Goal: Information Seeking & Learning: Check status

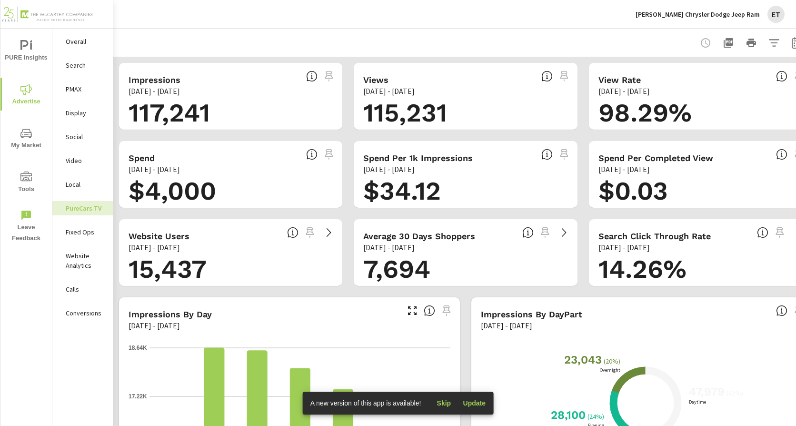
scroll to position [0, 29]
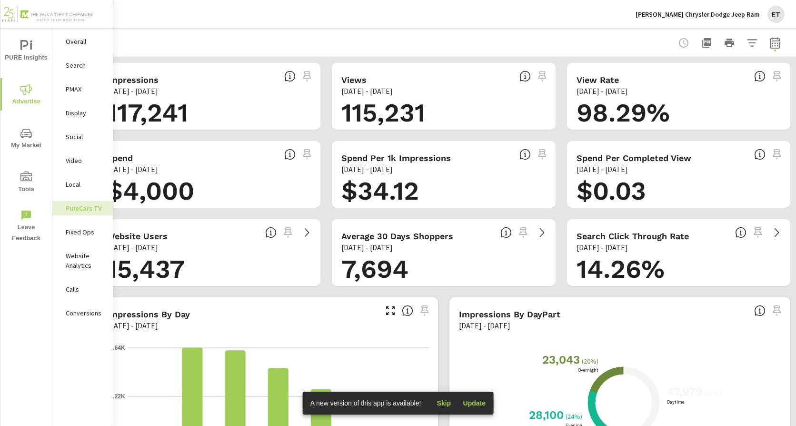
click at [772, 45] on icon "button" at bounding box center [774, 42] width 11 height 11
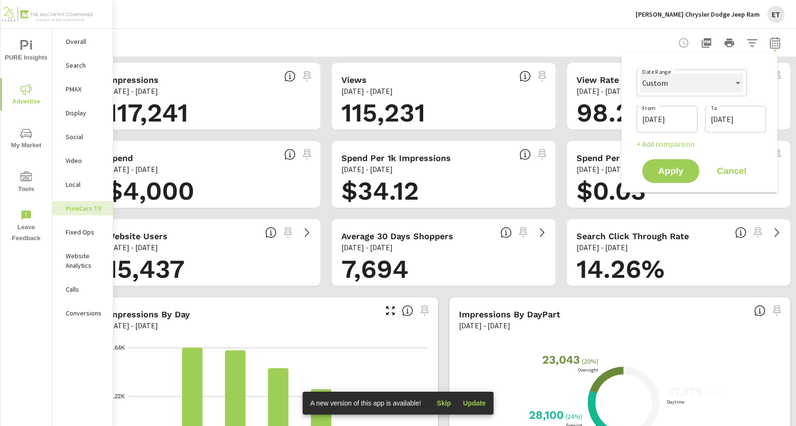
click at [671, 79] on select "Custom [DATE] Last week Last 7 days Last 14 days Last 30 days Last 45 days Last…" at bounding box center [691, 82] width 103 height 19
click at [640, 73] on select "Custom [DATE] Last week Last 7 days Last 14 days Last 30 days Last 45 days Last…" at bounding box center [691, 82] width 103 height 19
select select "Last month"
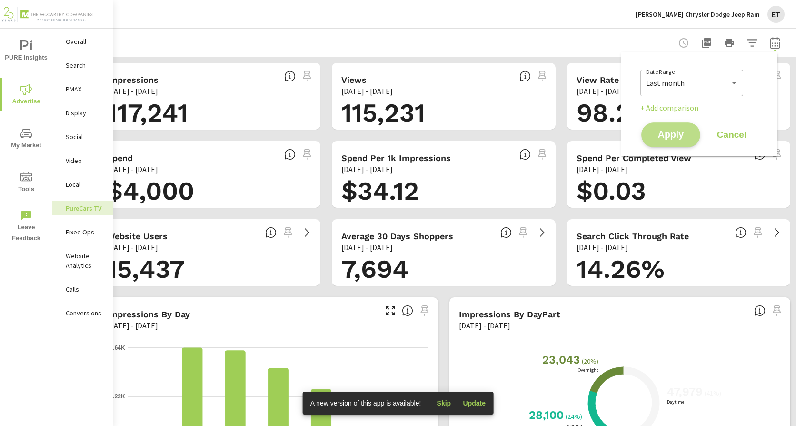
click at [657, 139] on span "Apply" at bounding box center [670, 134] width 39 height 9
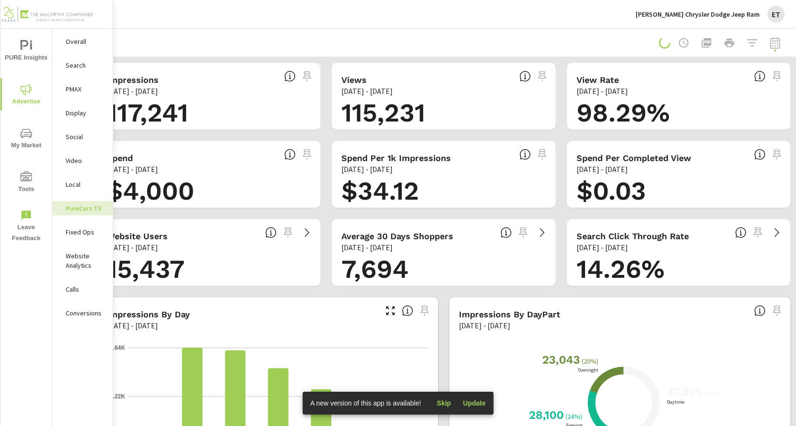
scroll to position [0, 22]
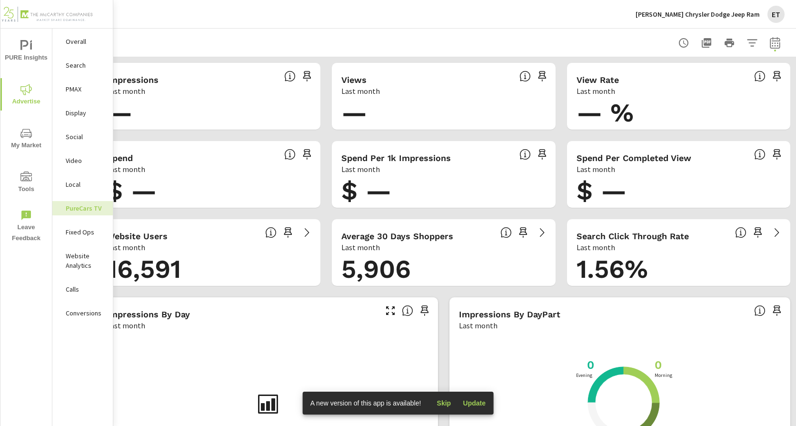
click at [695, 20] on div "Landers Chrysler Dodge Jeep Ram ET" at bounding box center [709, 14] width 149 height 17
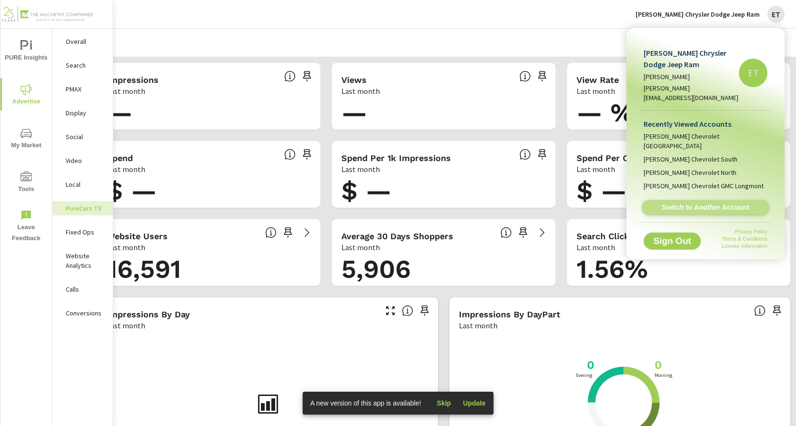
click at [744, 203] on span "Switch to Another Account" at bounding box center [705, 207] width 117 height 9
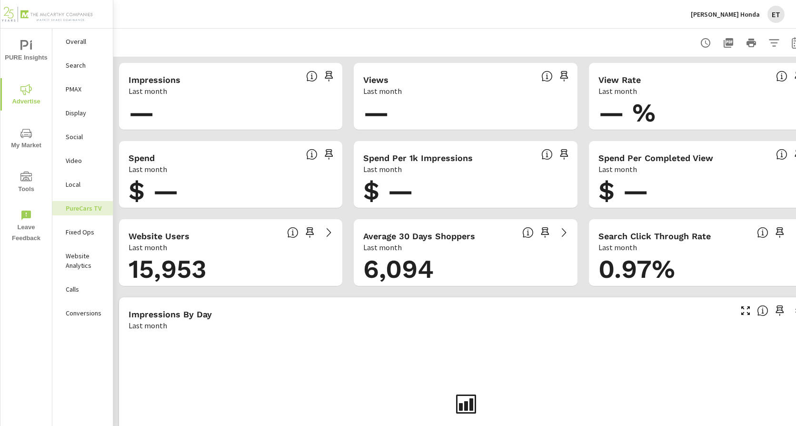
click at [79, 68] on p "Search" at bounding box center [86, 65] width 40 height 10
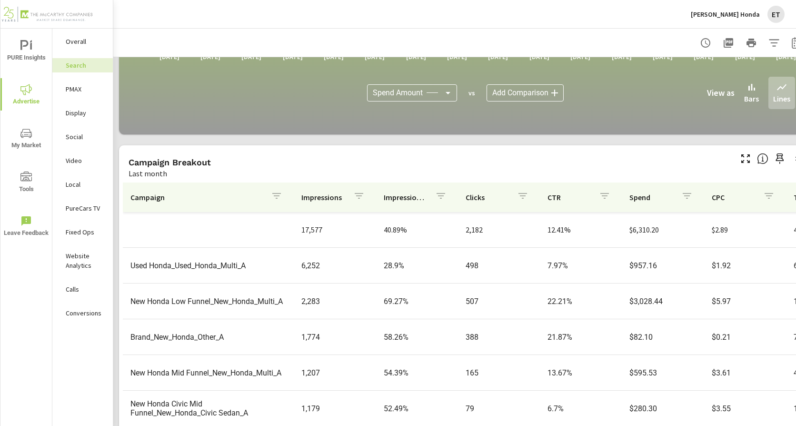
scroll to position [654, 0]
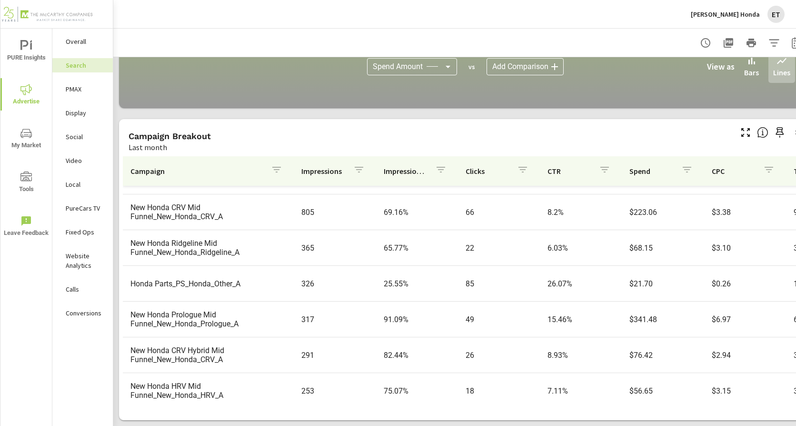
scroll to position [286, 0]
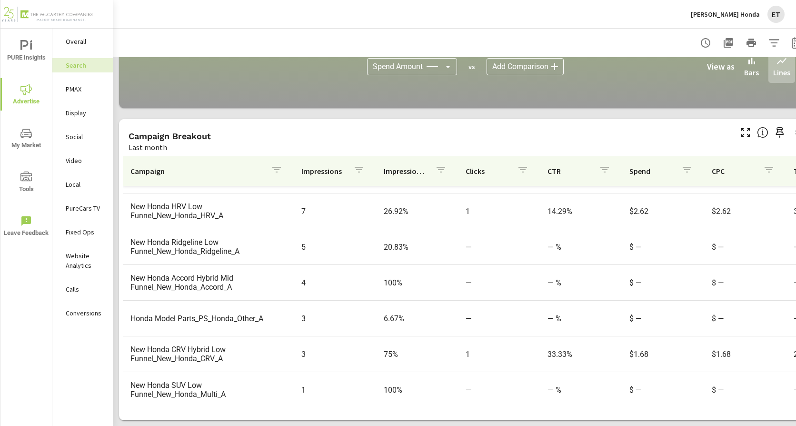
scroll to position [649, 0]
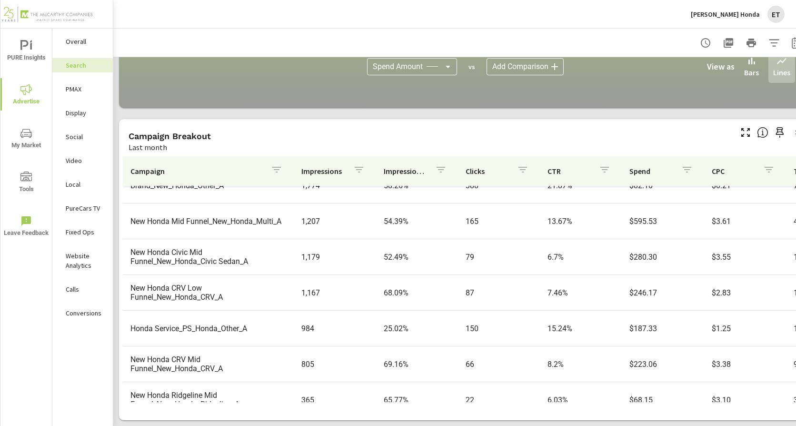
scroll to position [45, 0]
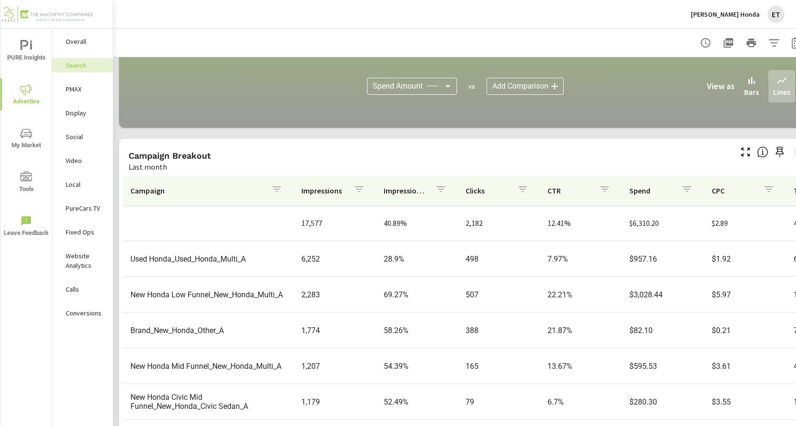
scroll to position [606, 0]
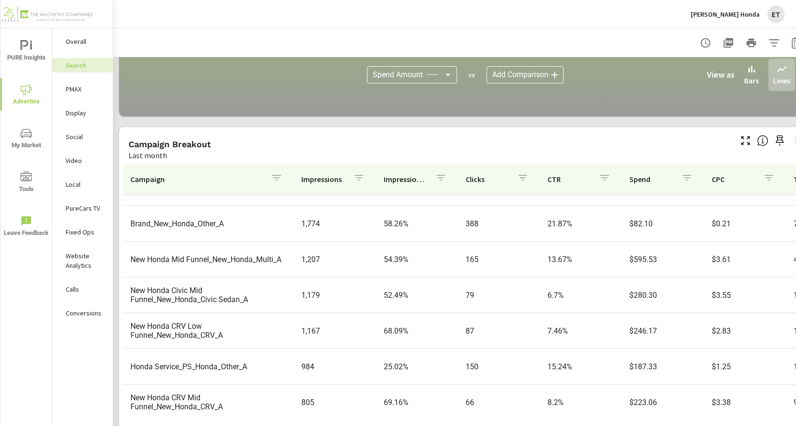
scroll to position [654, 0]
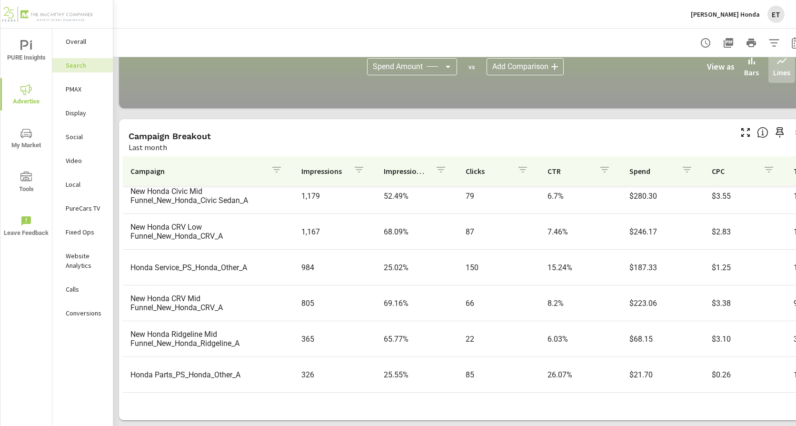
scroll to position [190, 0]
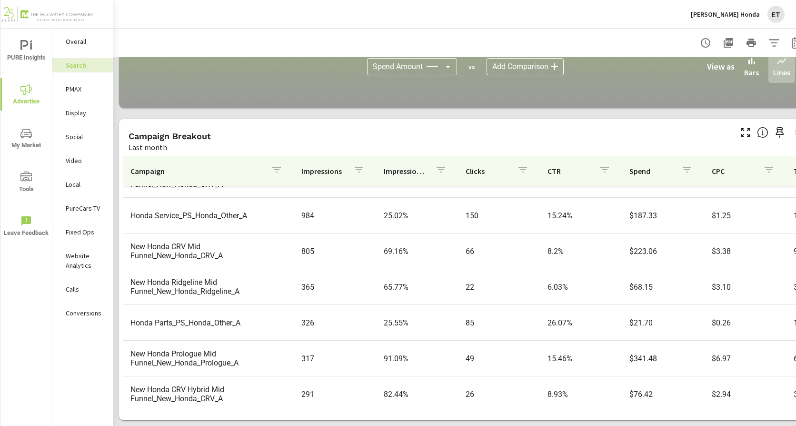
scroll to position [286, 0]
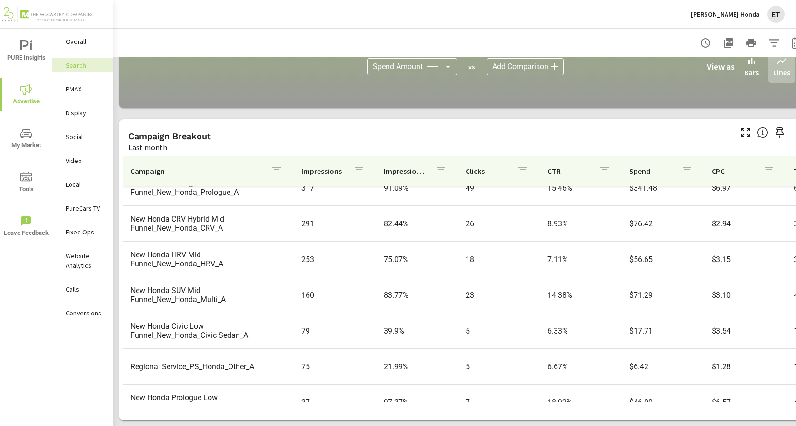
scroll to position [428, 0]
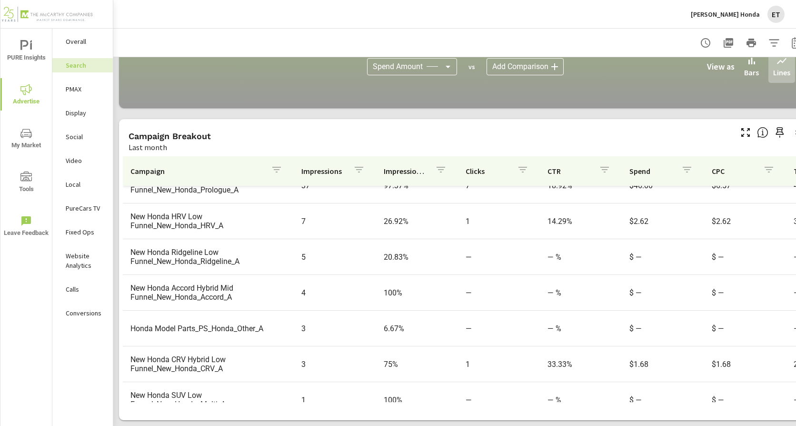
scroll to position [649, 0]
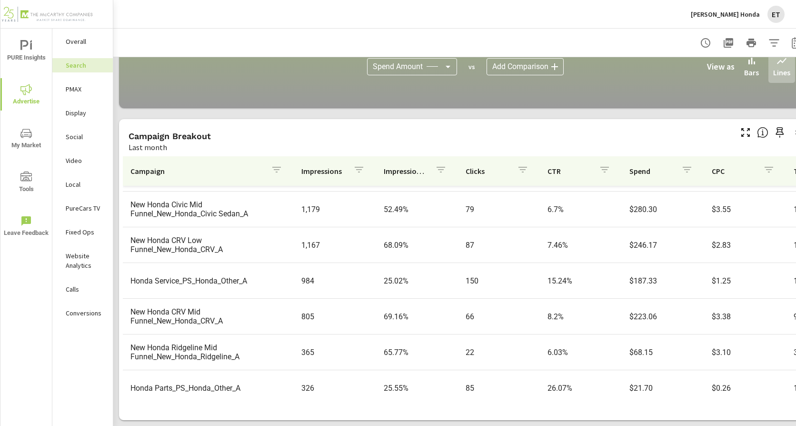
scroll to position [25, 0]
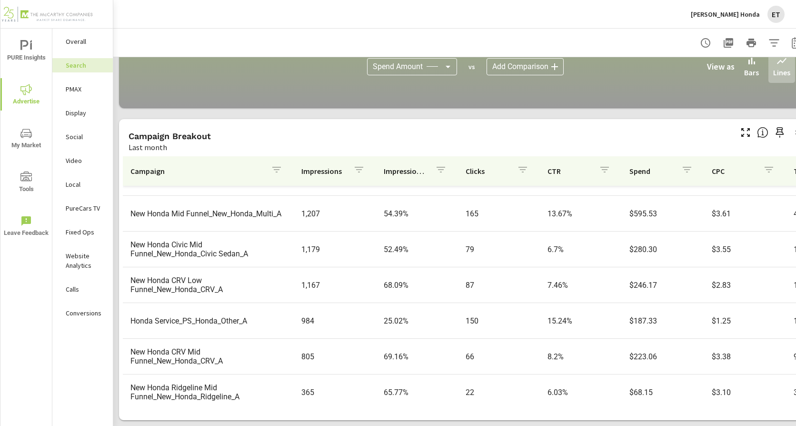
scroll to position [143, 0]
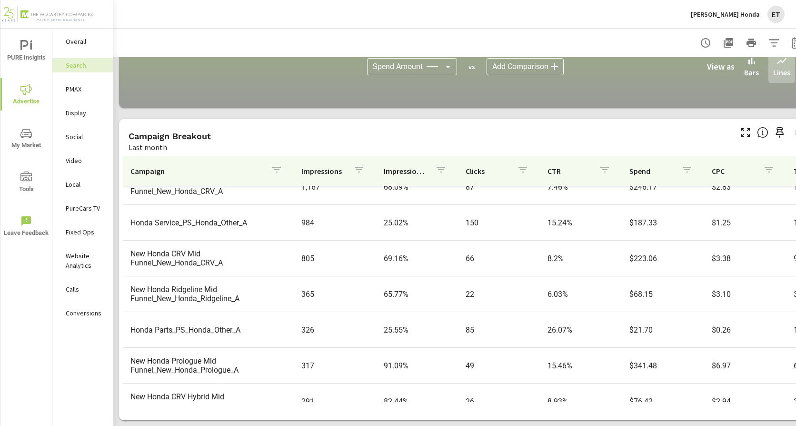
scroll to position [238, 0]
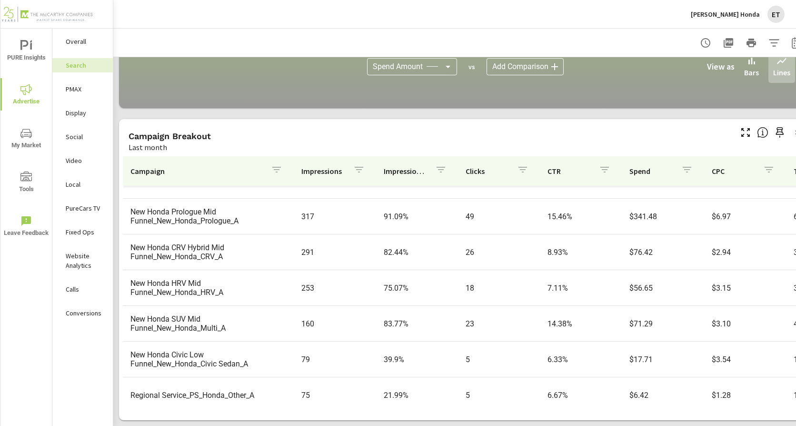
scroll to position [381, 0]
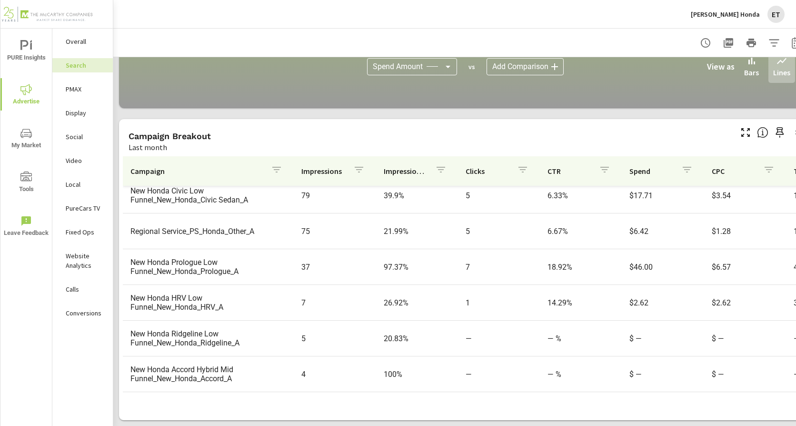
scroll to position [571, 0]
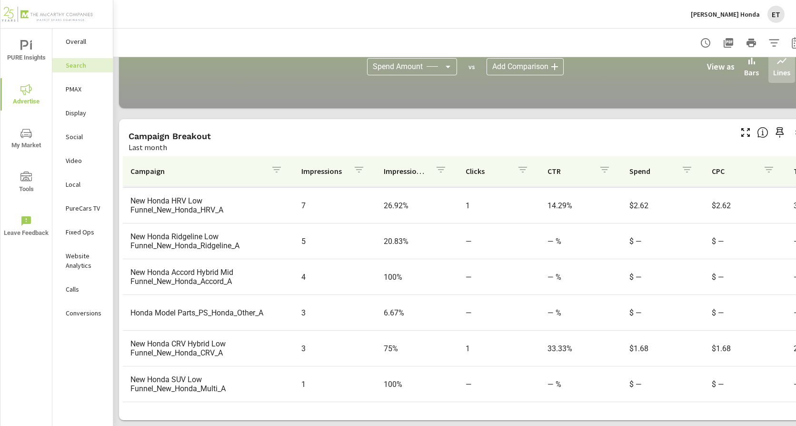
scroll to position [649, 0]
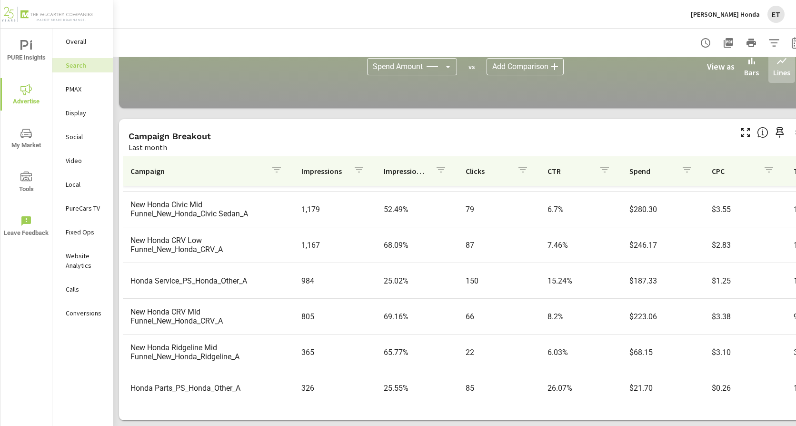
scroll to position [44, 0]
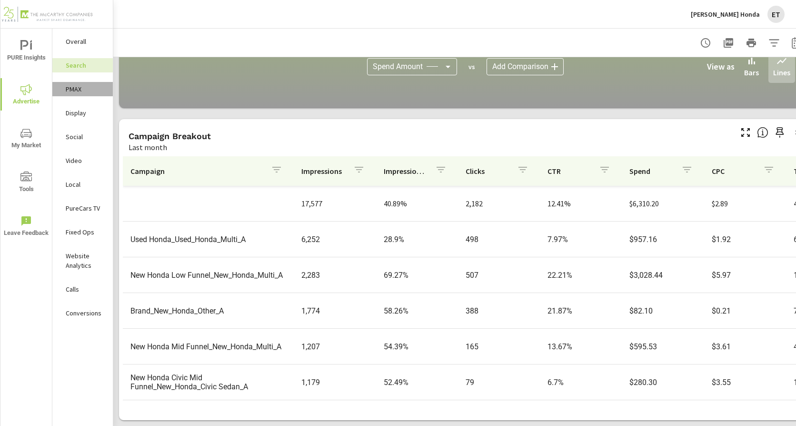
click at [85, 93] on p "PMAX" at bounding box center [86, 89] width 40 height 10
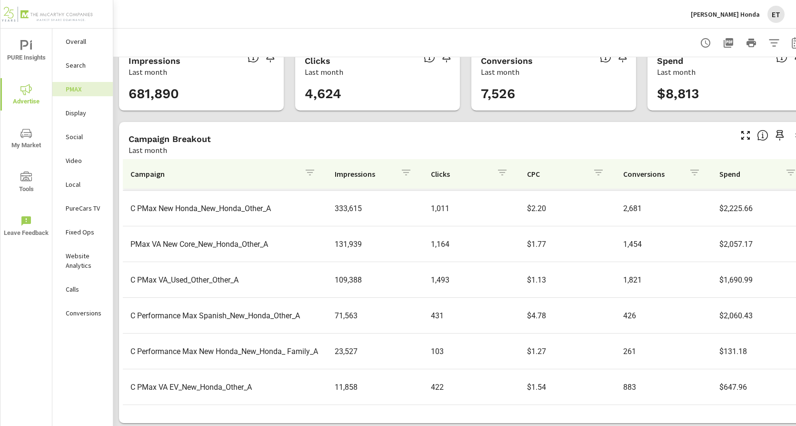
scroll to position [29, 0]
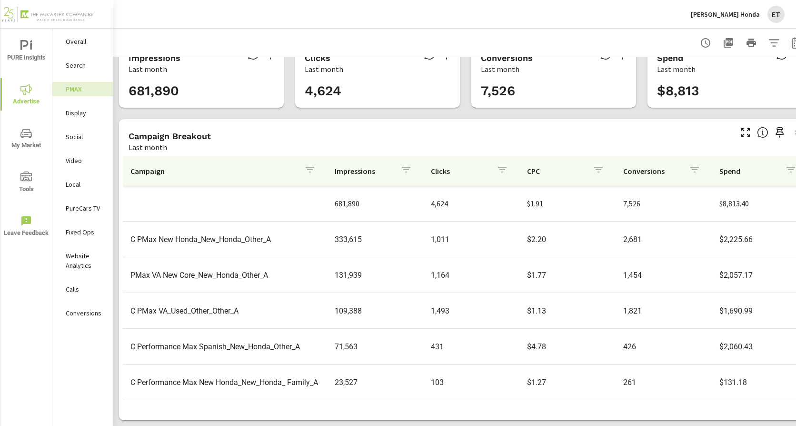
scroll to position [35, 0]
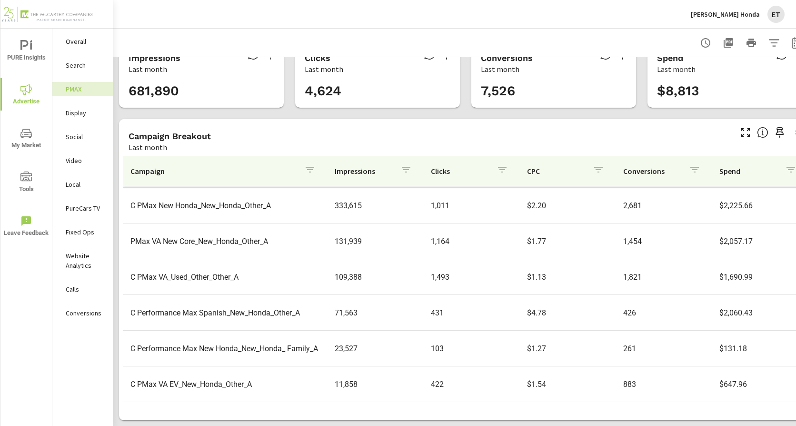
click at [77, 139] on p "Social" at bounding box center [86, 137] width 40 height 10
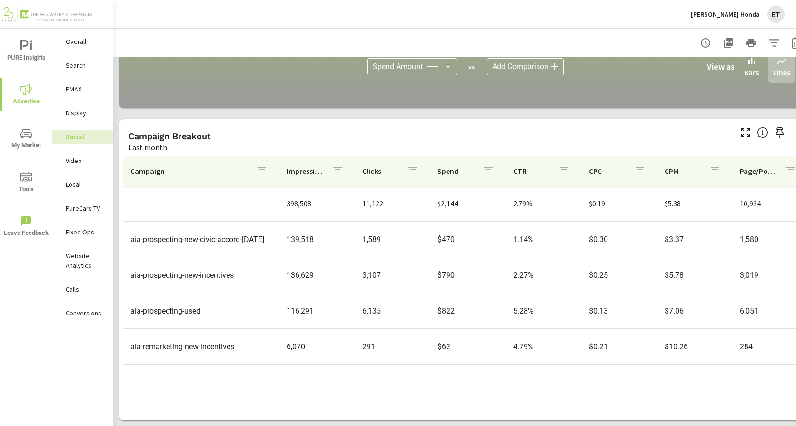
scroll to position [263, 0]
click at [70, 86] on p "PMAX" at bounding box center [86, 89] width 40 height 10
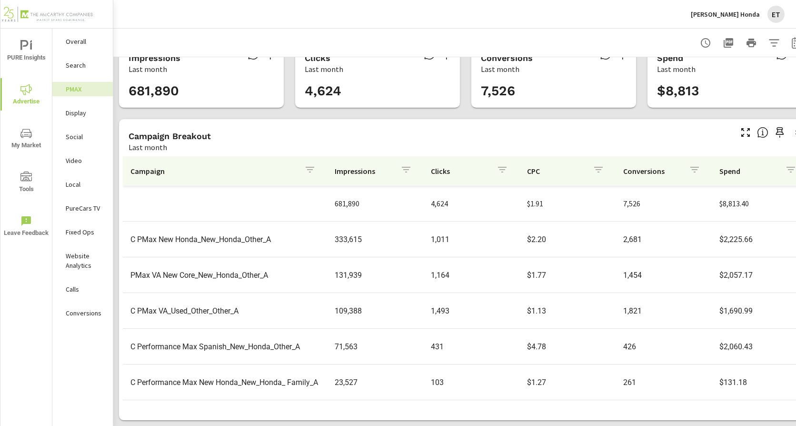
click at [736, 13] on p "Mike Maroone Honda" at bounding box center [725, 14] width 69 height 9
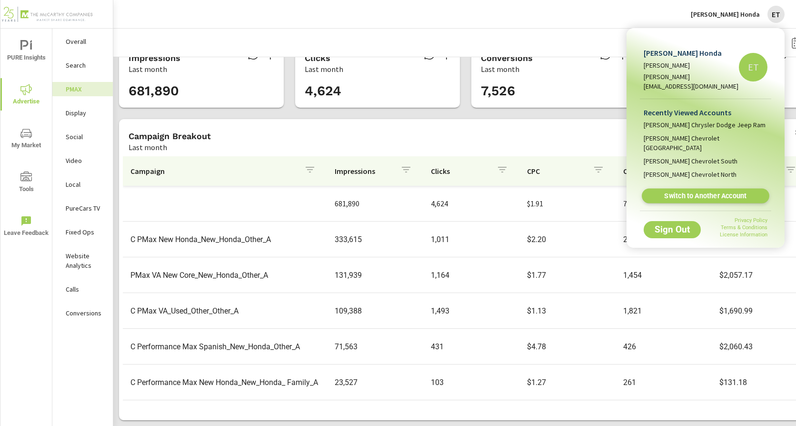
click at [684, 189] on link "Switch to Another Account" at bounding box center [706, 196] width 128 height 15
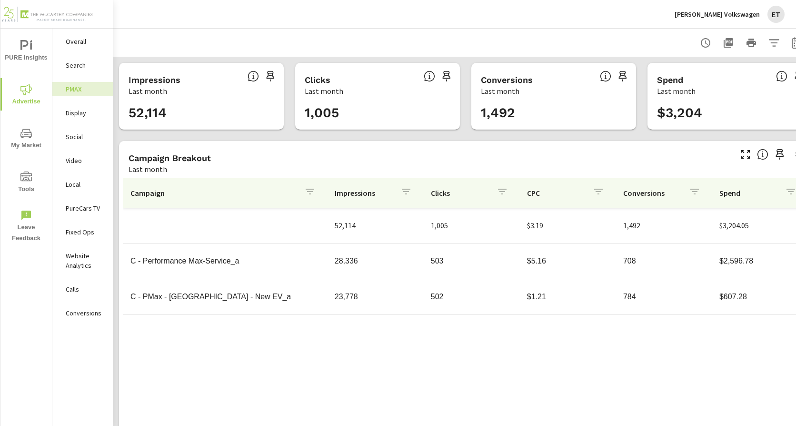
click at [72, 71] on div "Search" at bounding box center [82, 65] width 60 height 14
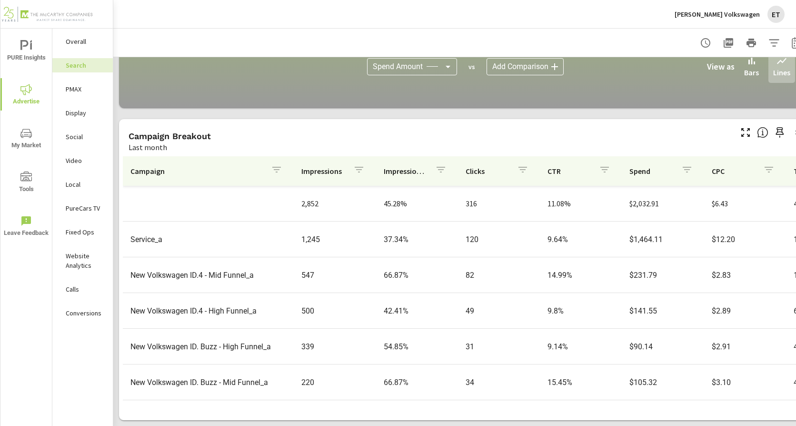
scroll to position [42, 0]
click at [84, 96] on div "PMAX" at bounding box center [82, 89] width 60 height 14
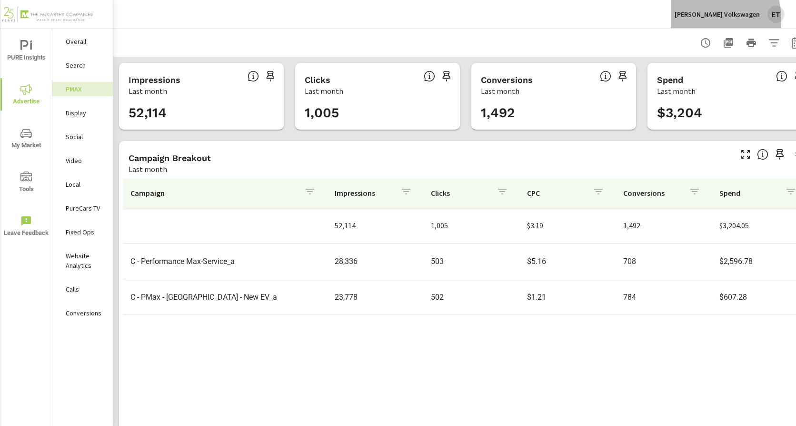
click at [698, 20] on div "Mike Maroone Volkswagen ET" at bounding box center [730, 14] width 110 height 17
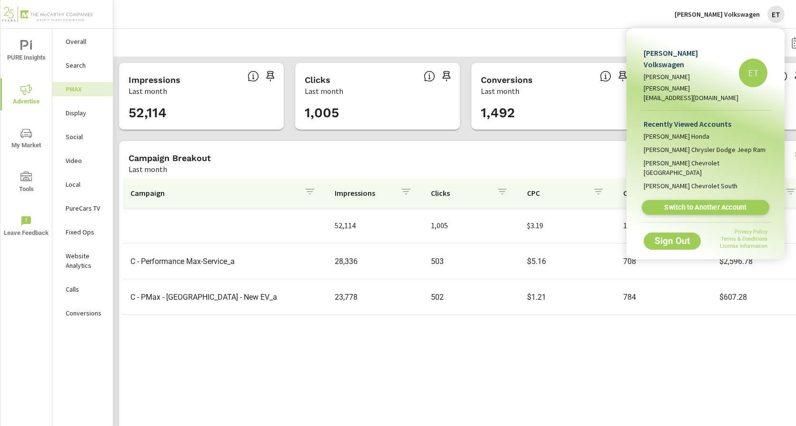
click at [665, 203] on span "Switch to Another Account" at bounding box center [705, 207] width 117 height 9
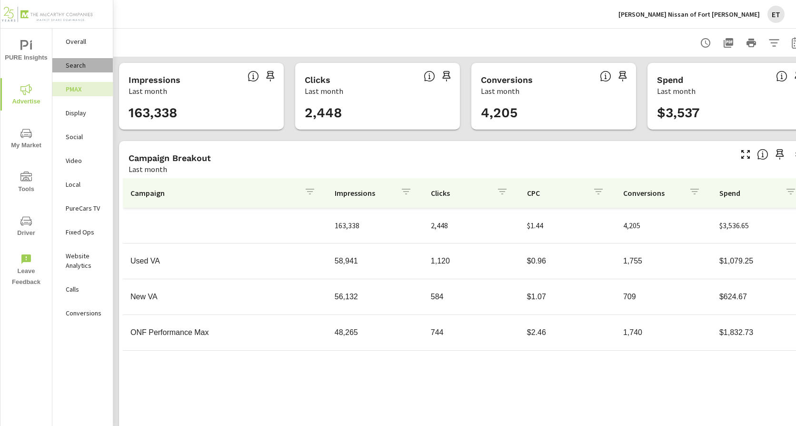
click at [85, 69] on p "Search" at bounding box center [86, 65] width 40 height 10
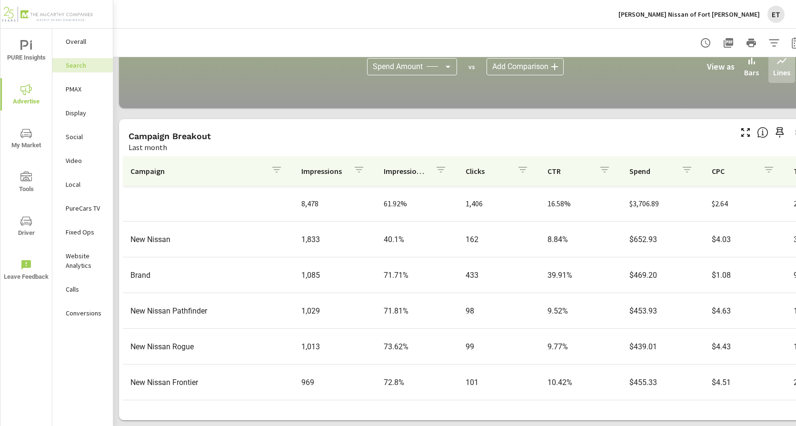
scroll to position [654, 0]
click at [58, 81] on nav "Overall Search PMAX Display Social Video Local PureCars TV Fixed Ops Website An…" at bounding box center [82, 181] width 60 height 305
click at [66, 87] on p "PMAX" at bounding box center [86, 89] width 40 height 10
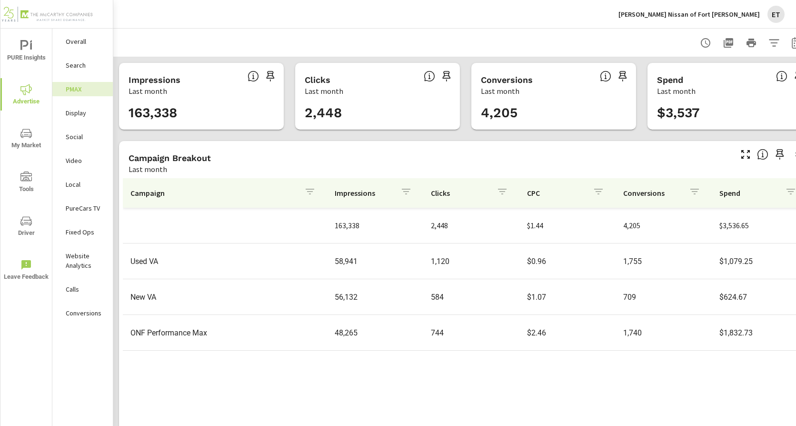
scroll to position [29, 0]
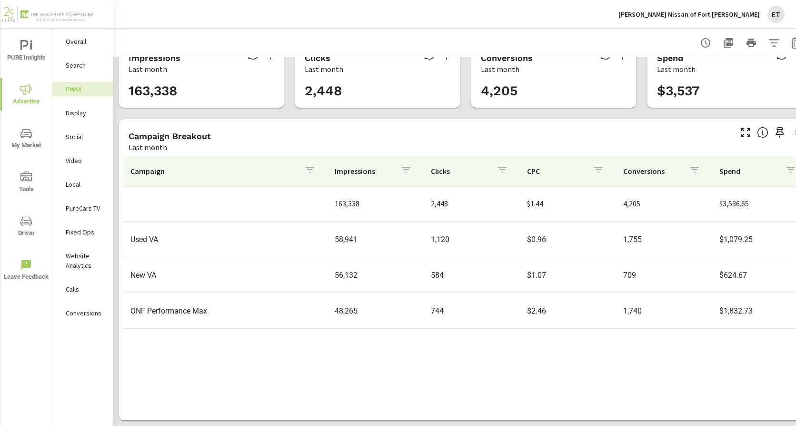
click at [709, 11] on p "Orr Nissan of Fort Smith" at bounding box center [688, 14] width 141 height 9
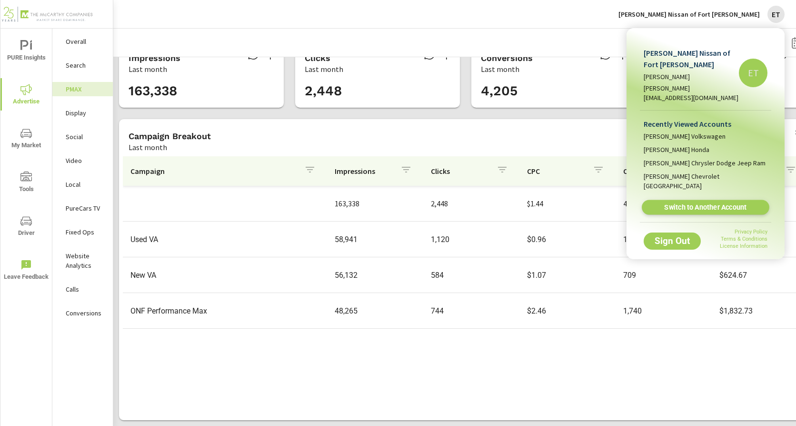
click at [666, 203] on span "Switch to Another Account" at bounding box center [705, 207] width 117 height 9
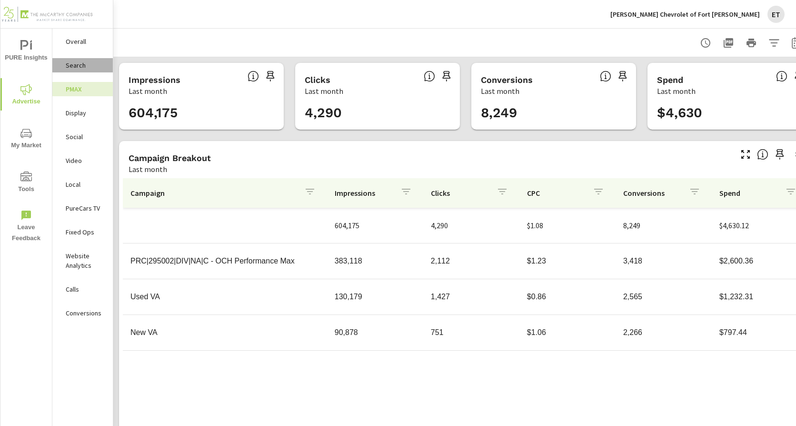
click at [73, 65] on p "Search" at bounding box center [86, 65] width 40 height 10
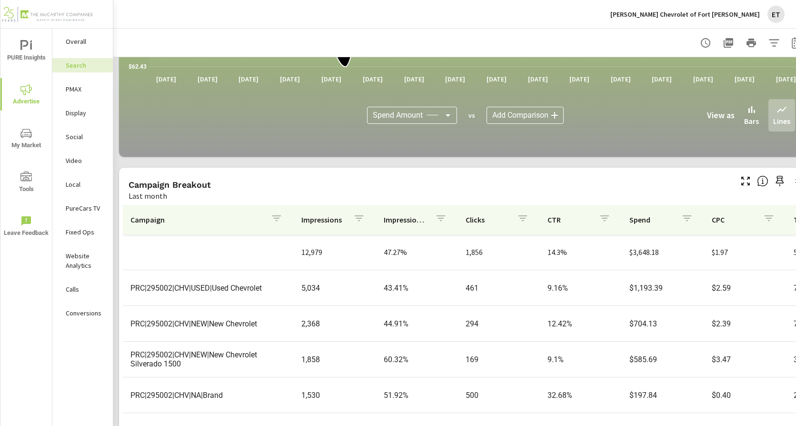
scroll to position [654, 0]
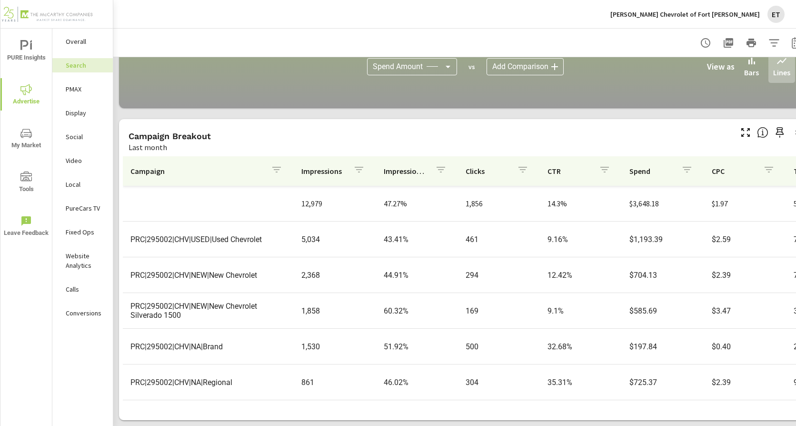
click at [77, 119] on div "Display" at bounding box center [82, 113] width 60 height 14
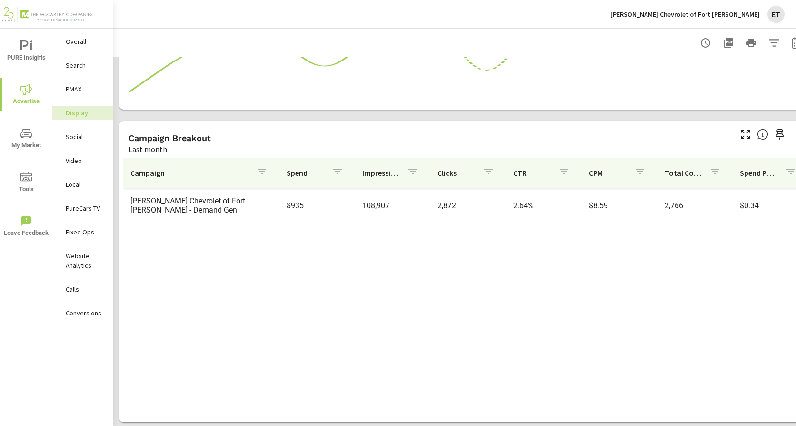
scroll to position [263, 0]
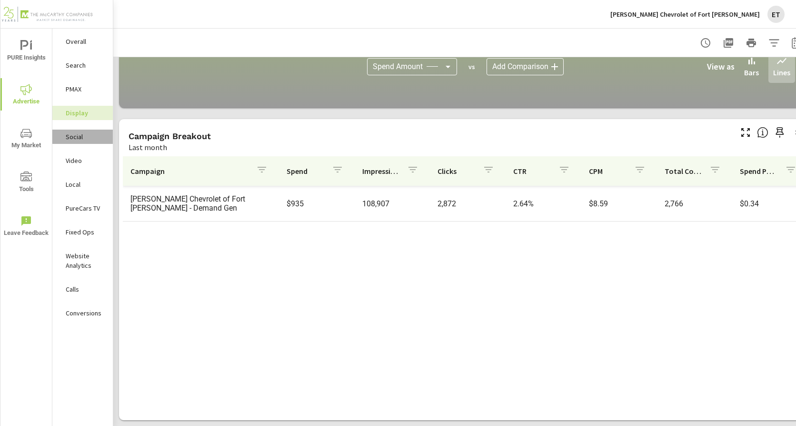
click at [80, 140] on p "Social" at bounding box center [86, 137] width 40 height 10
